Goal: Find specific page/section: Find specific page/section

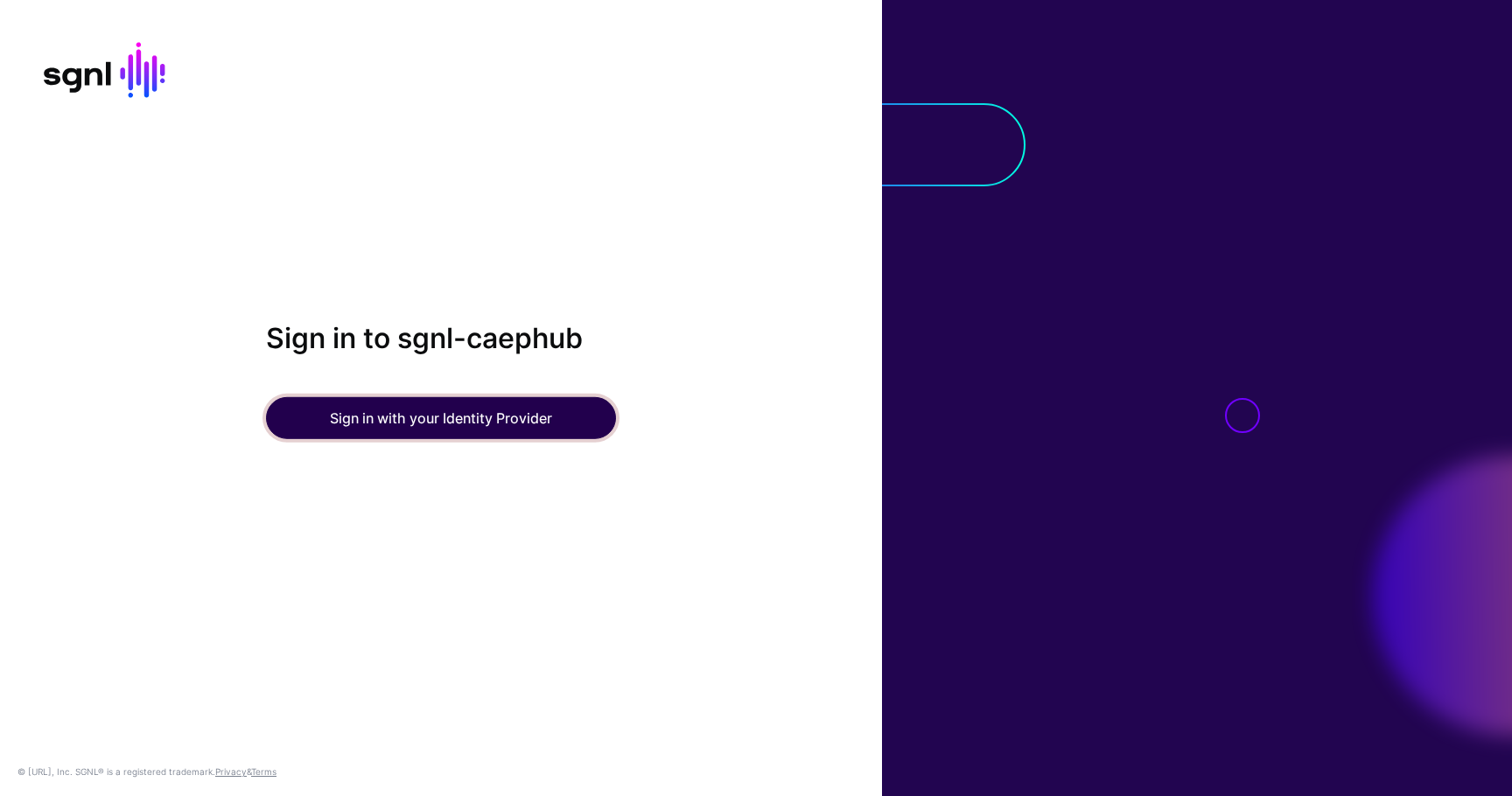
click at [512, 417] on button "Sign in with your Identity Provider" at bounding box center [441, 417] width 350 height 42
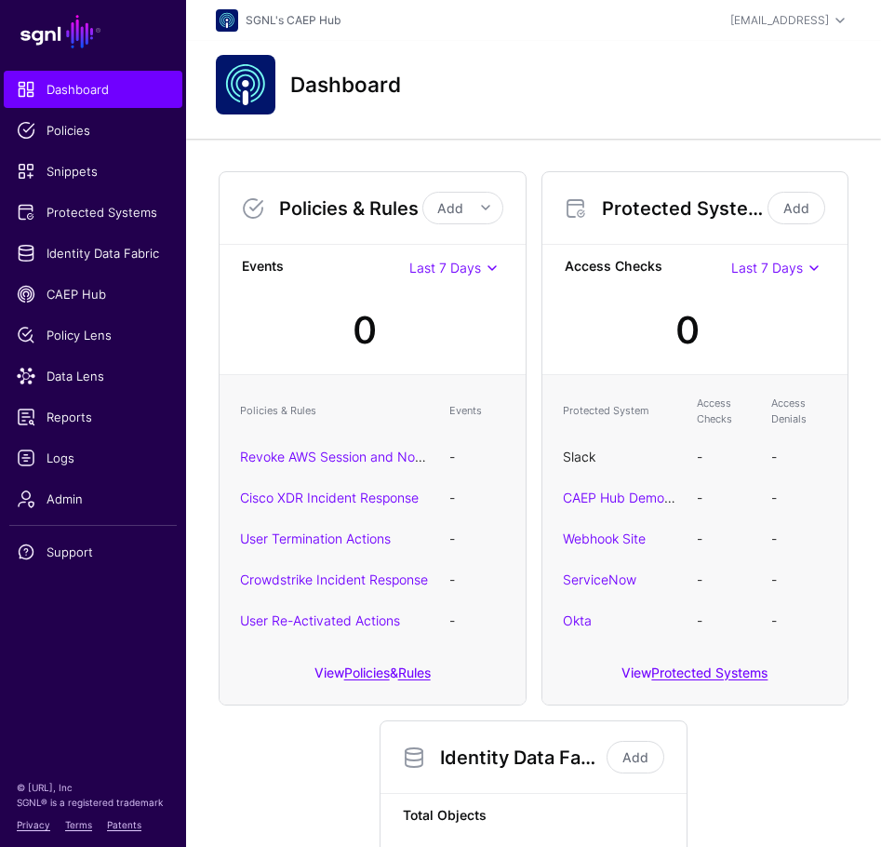
click at [582, 461] on link "Slack" at bounding box center [579, 456] width 33 height 16
